Goal: Task Accomplishment & Management: Complete application form

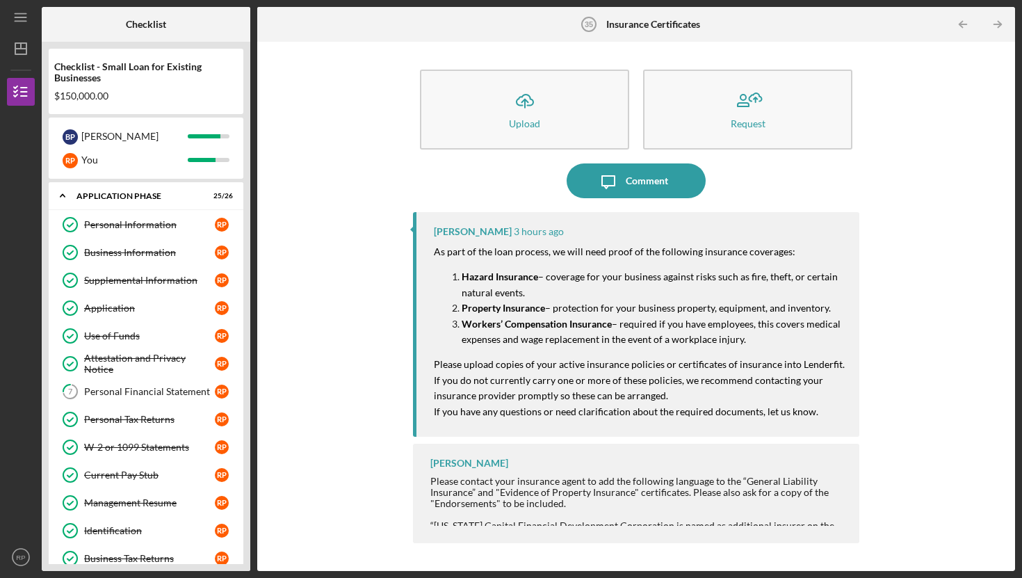
scroll to position [909, 0]
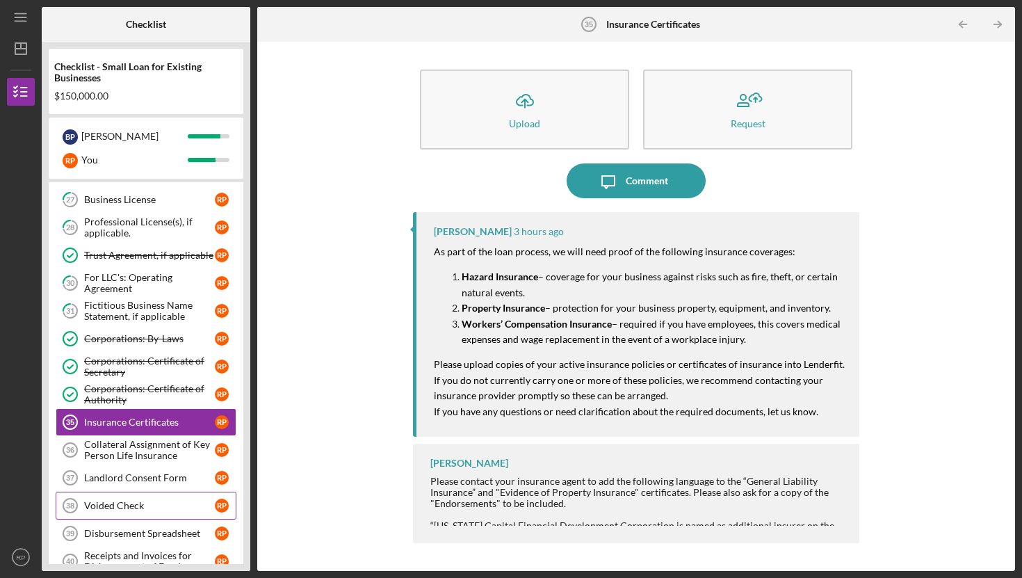
click at [122, 501] on div "Voided Check" at bounding box center [149, 505] width 131 height 11
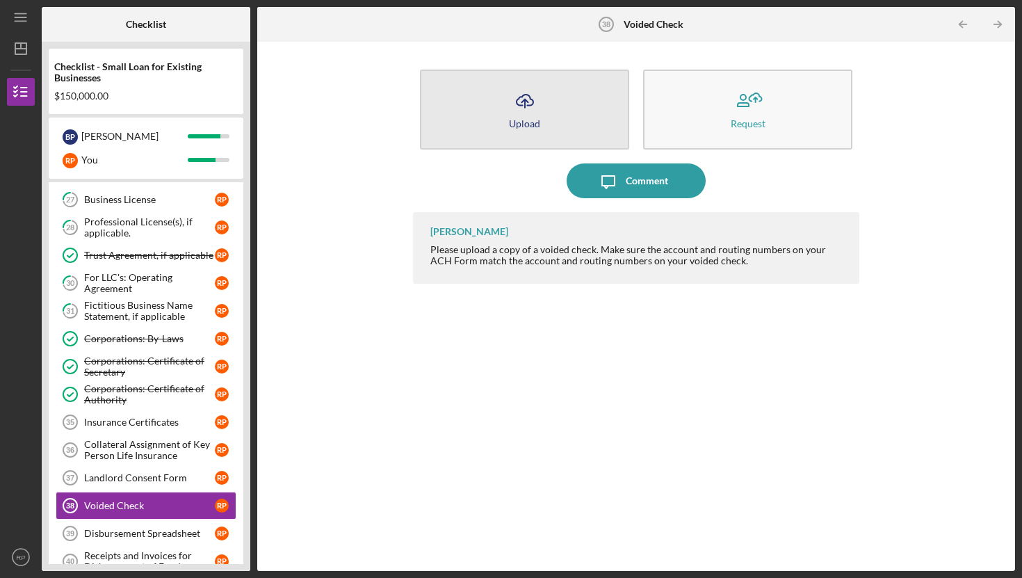
click at [525, 107] on line "button" at bounding box center [525, 103] width 0 height 8
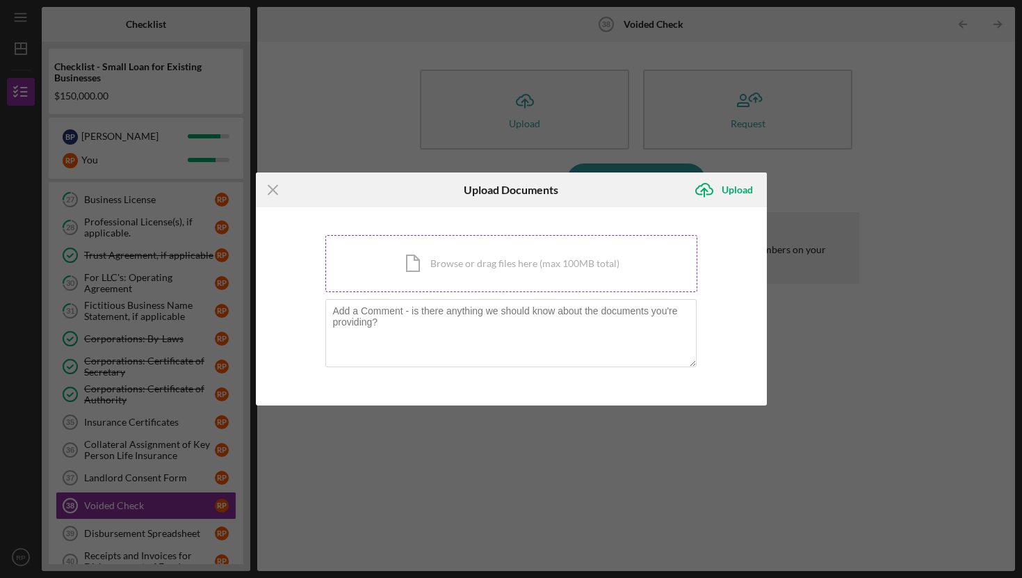
click at [477, 257] on div "Icon/Document Browse or drag files here (max 100MB total) Tap to choose files o…" at bounding box center [511, 263] width 372 height 57
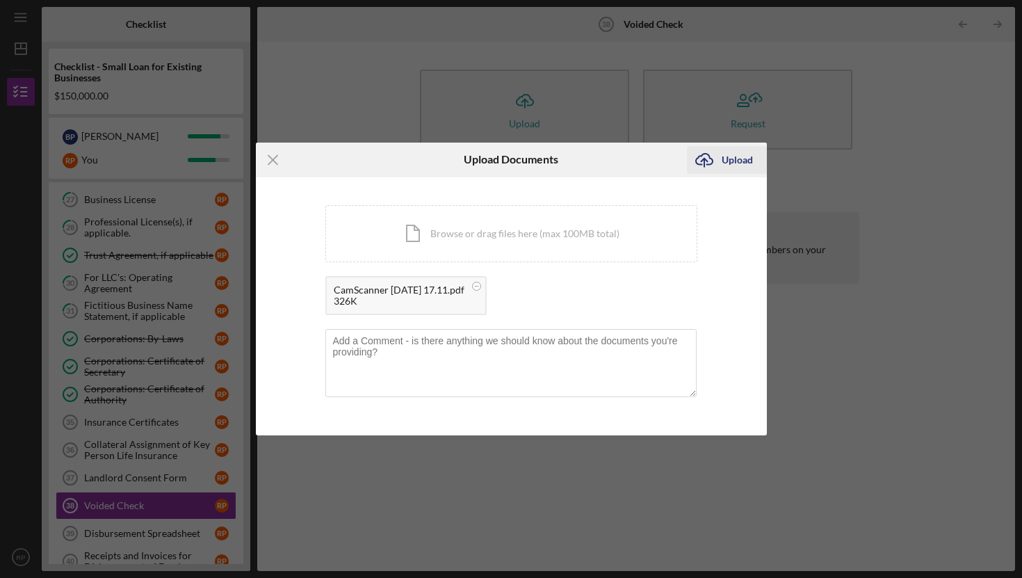
click at [720, 160] on icon "Icon/Upload" at bounding box center [704, 160] width 35 height 35
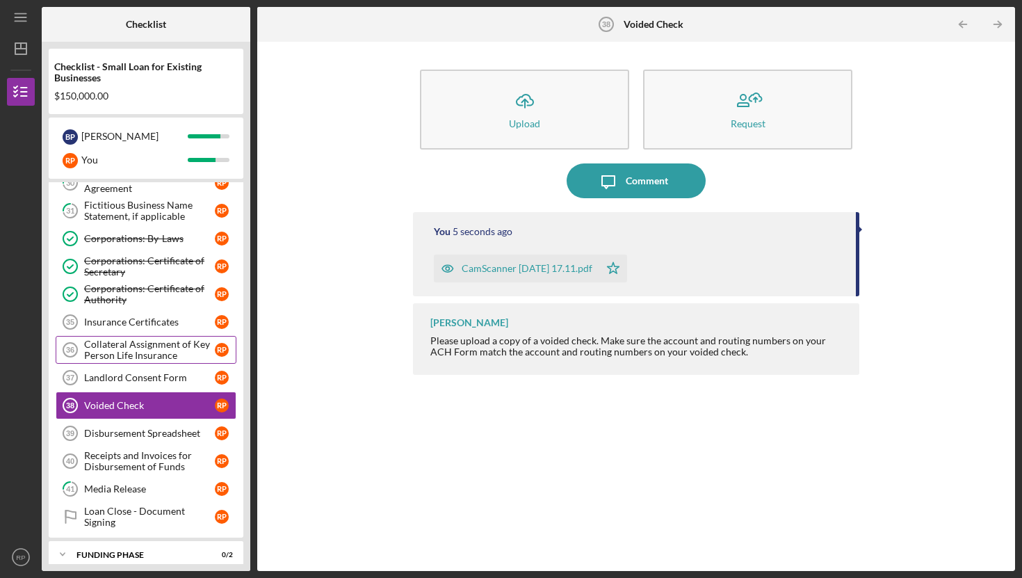
scroll to position [1021, 0]
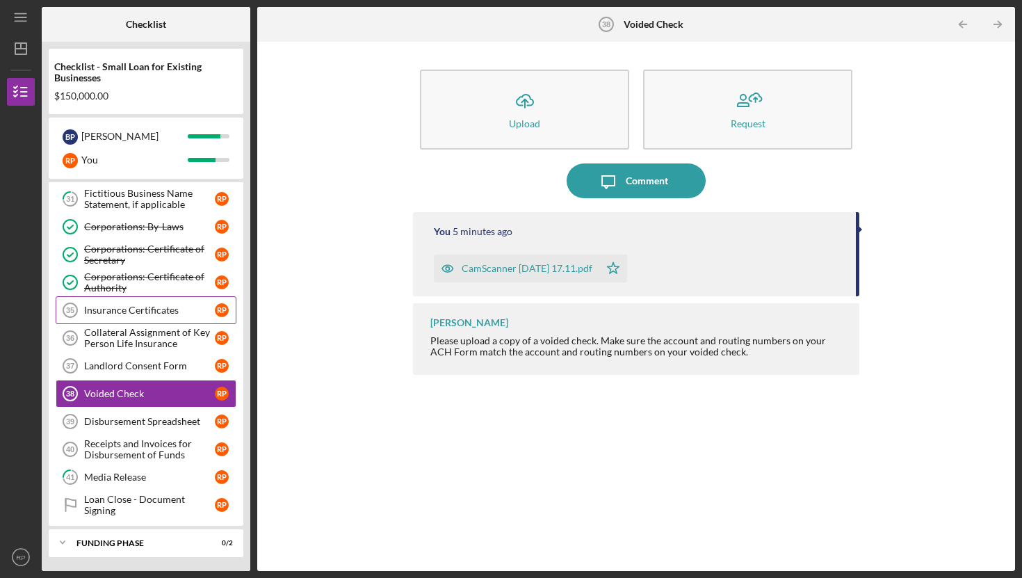
click at [125, 307] on div "Insurance Certificates" at bounding box center [149, 310] width 131 height 11
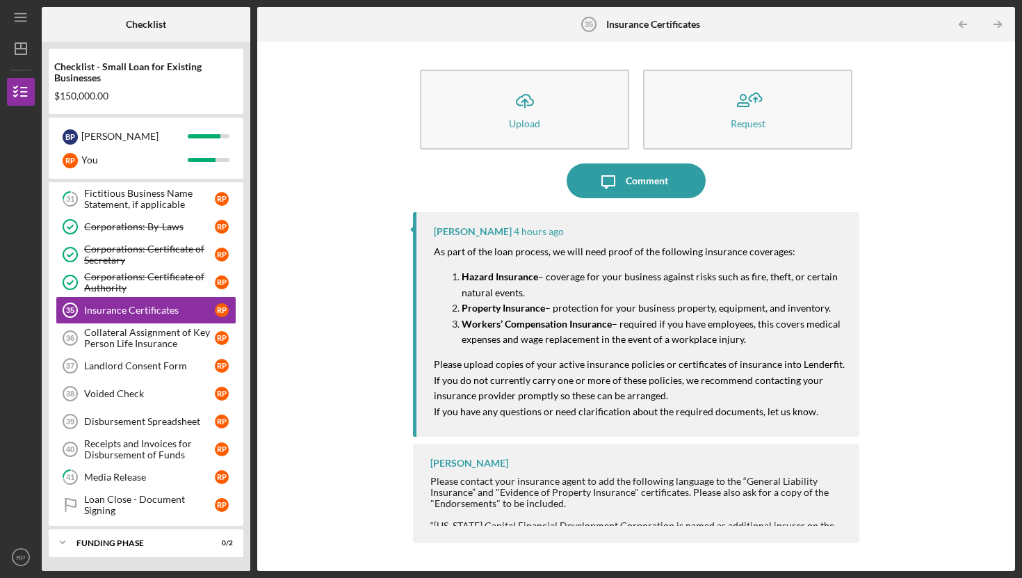
click at [727, 501] on div "Please contact your insurance agent to add the following language to the “Gener…" at bounding box center [637, 554] width 415 height 156
click at [604, 533] on div "[PERSON_NAME] Please contact your insurance agent to add the following language…" at bounding box center [636, 493] width 446 height 99
click at [524, 468] on div "[PERSON_NAME] Please contact your insurance agent to add the following language…" at bounding box center [636, 493] width 446 height 99
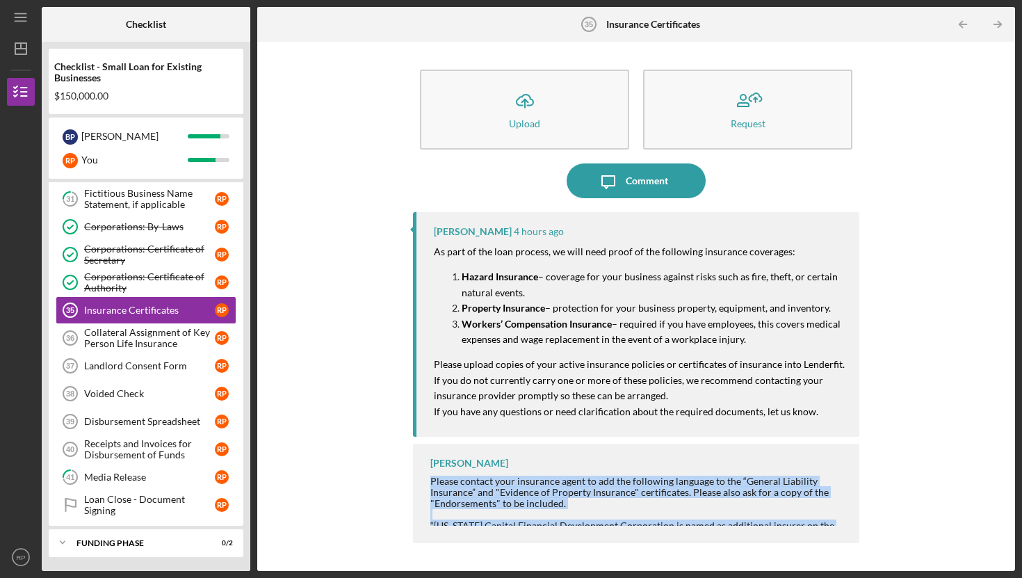
drag, startPoint x: 431, startPoint y: 482, endPoint x: 620, endPoint y: 544, distance: 199.0
click at [620, 544] on div "[PERSON_NAME] 4 hours ago As part of the loan process, we will need proof of th…" at bounding box center [636, 381] width 446 height 338
copy div "Please contact your insurance agent to add the following language to the “Gener…"
